Goal: Task Accomplishment & Management: Use online tool/utility

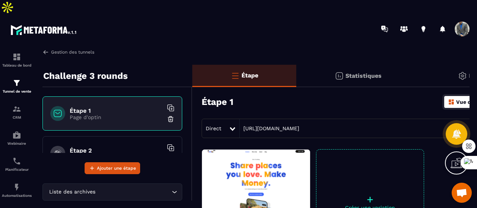
click at [45, 49] on img at bounding box center [45, 52] width 7 height 7
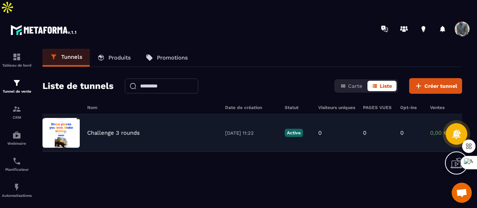
drag, startPoint x: 100, startPoint y: 111, endPoint x: 86, endPoint y: 111, distance: 14.2
click at [86, 114] on div "Challenge 3 rounds [DATE] 11:22 Active 0 0 0 0,00 € 0" at bounding box center [251, 133] width 419 height 38
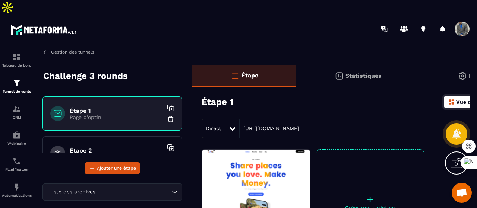
click at [46, 49] on img at bounding box center [45, 52] width 7 height 7
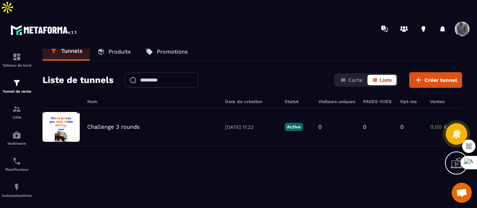
scroll to position [6, 0]
click at [384, 77] on span "Liste" at bounding box center [385, 80] width 12 height 6
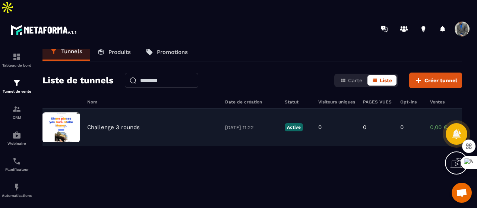
click at [65, 112] on img at bounding box center [60, 127] width 37 height 30
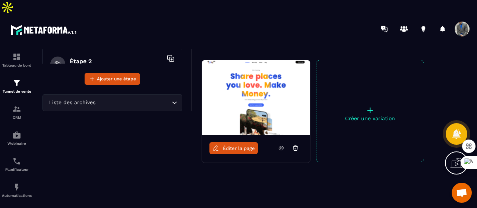
scroll to position [0, 0]
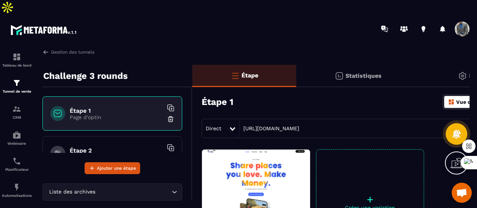
click at [461, 72] on img at bounding box center [462, 76] width 9 height 9
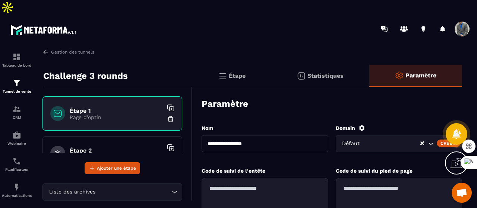
drag, startPoint x: 425, startPoint y: 59, endPoint x: 442, endPoint y: 58, distance: 16.8
click at [442, 65] on div "Paramètre" at bounding box center [415, 76] width 93 height 22
click at [413, 72] on p "Paramètre" at bounding box center [420, 75] width 31 height 7
click at [19, 79] on div "Tunnel de vente" at bounding box center [17, 86] width 30 height 15
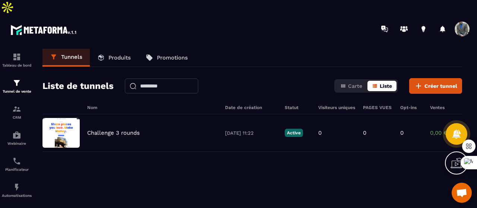
click at [381, 83] on span "Liste" at bounding box center [385, 86] width 12 height 6
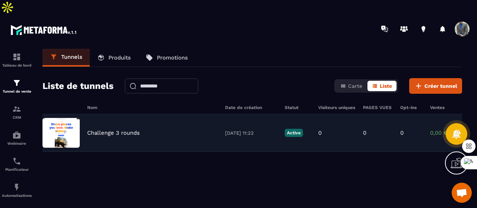
click at [123, 130] on p "Challenge 3 rounds" at bounding box center [113, 133] width 53 height 7
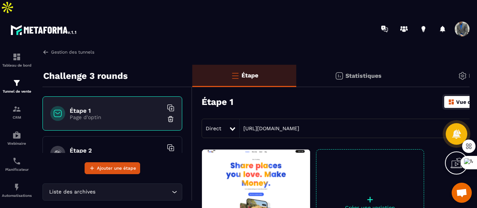
click at [48, 49] on img at bounding box center [45, 52] width 7 height 7
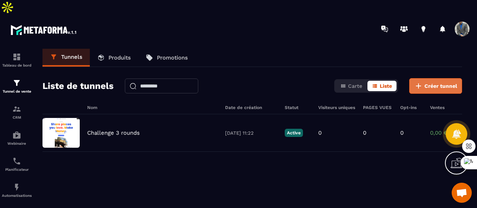
click at [445, 82] on span "Créer tunnel" at bounding box center [440, 85] width 33 height 7
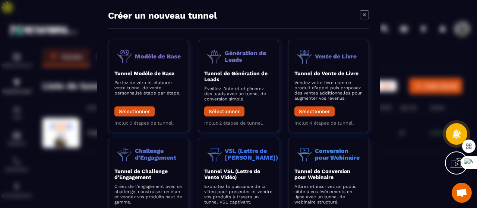
scroll to position [6, 0]
